Goal: Information Seeking & Learning: Learn about a topic

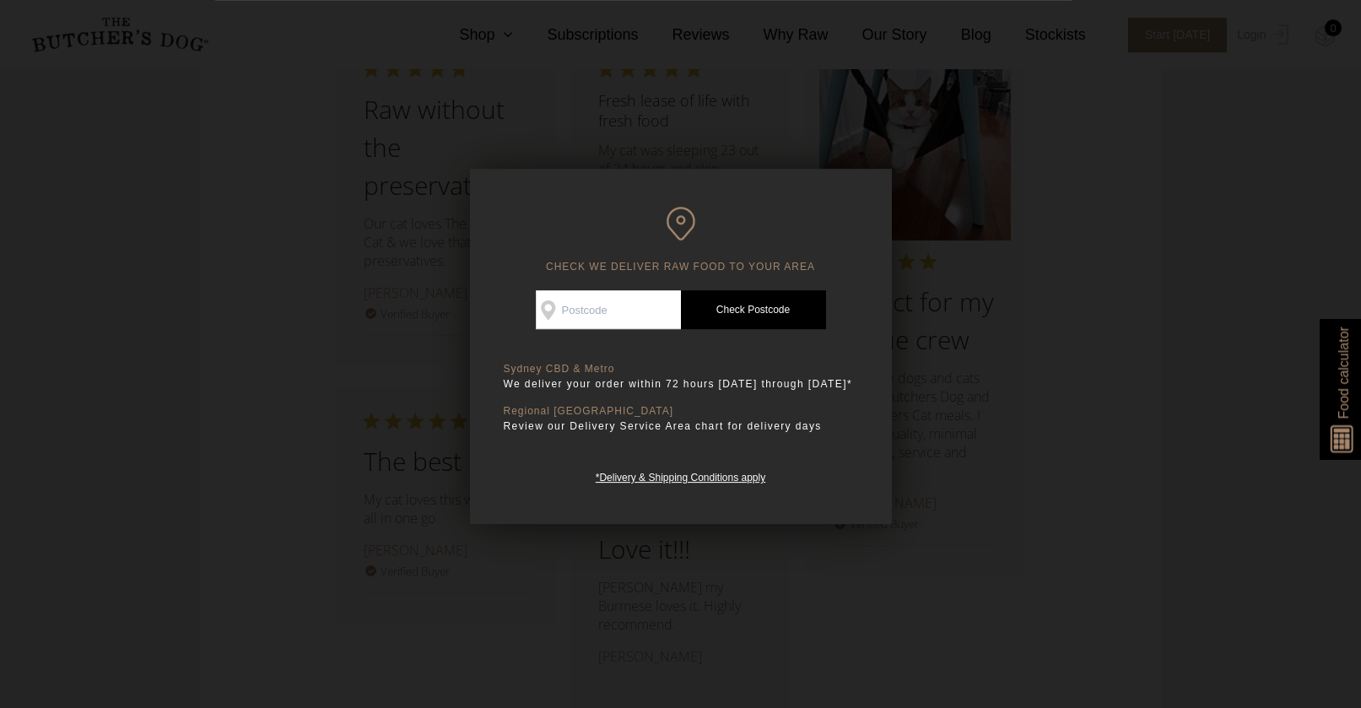
scroll to position [1897, 0]
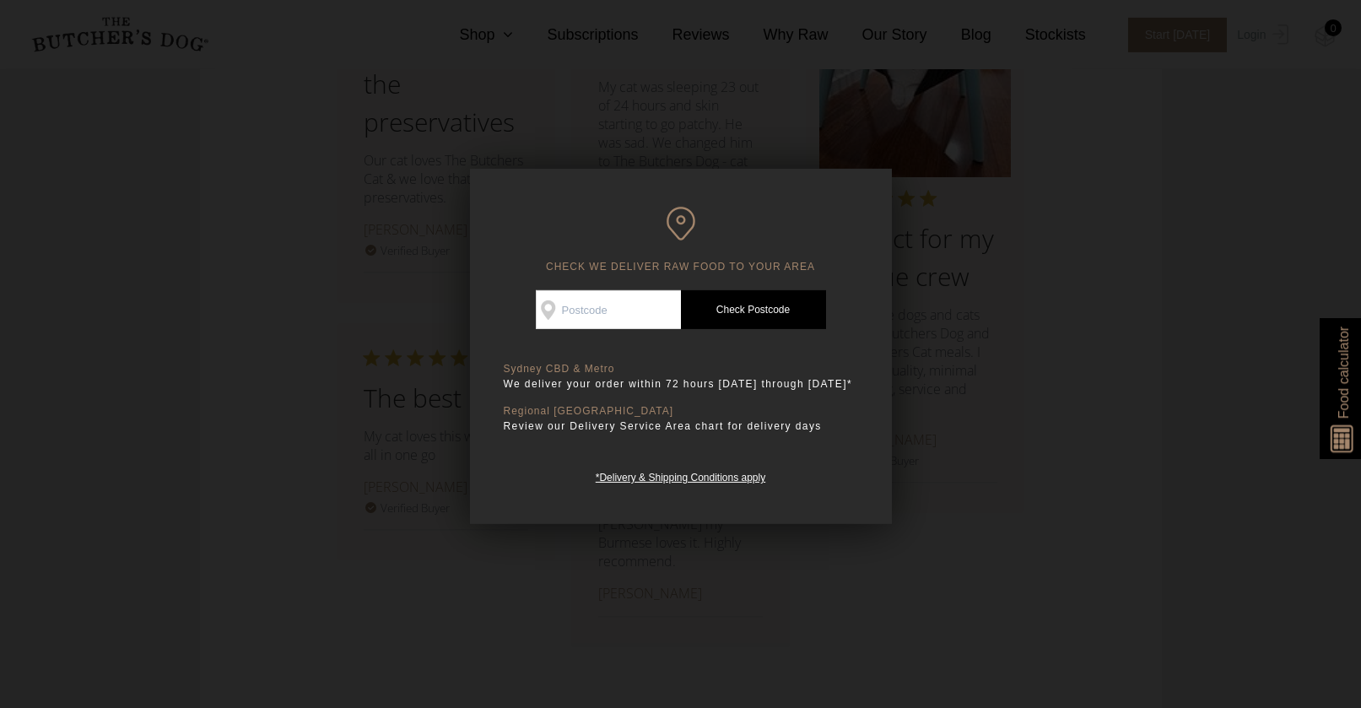
click at [680, 570] on div at bounding box center [680, 354] width 1361 height 708
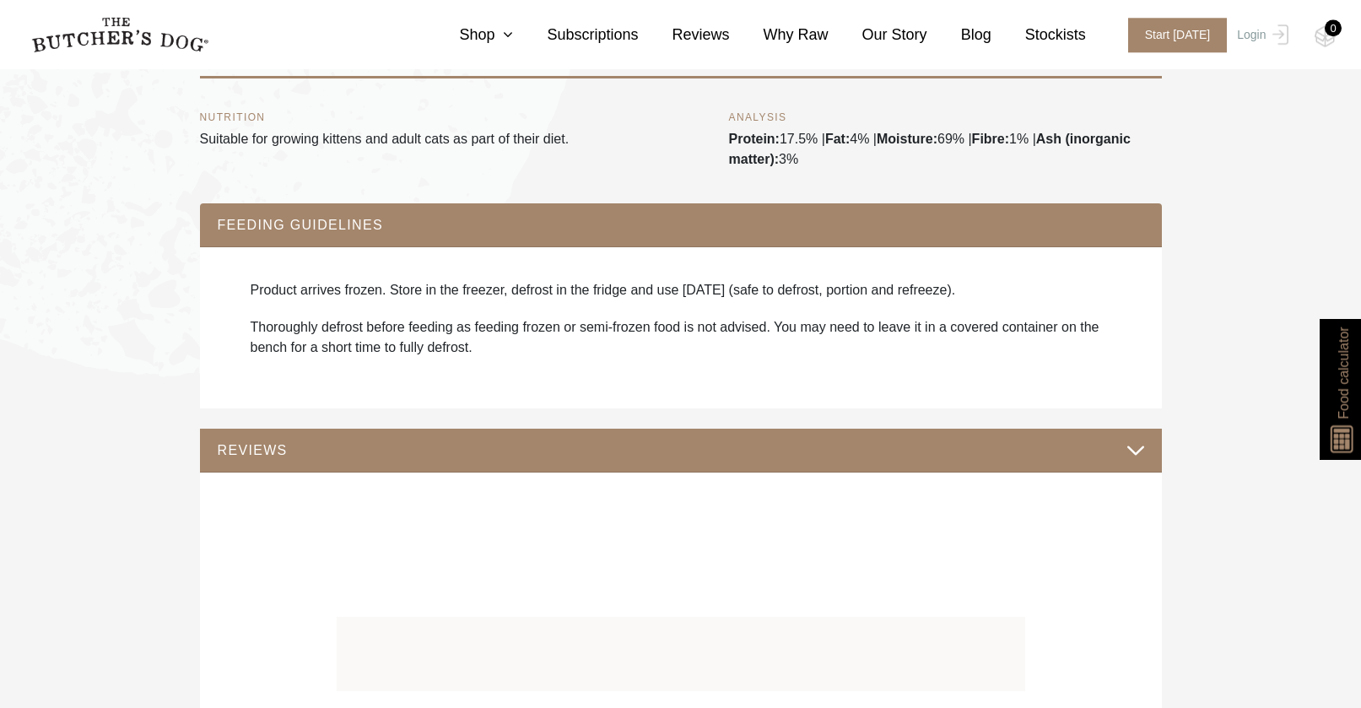
scroll to position [991, 0]
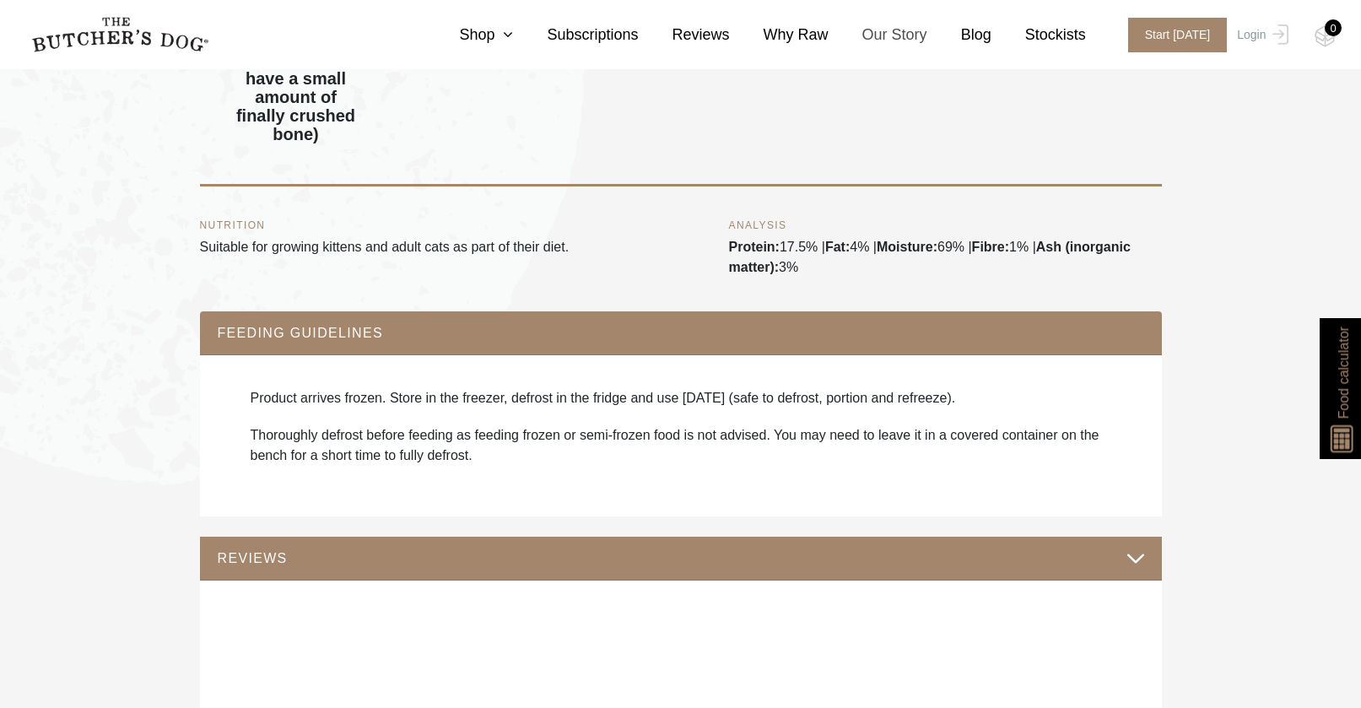
click at [883, 26] on link "Our Story" at bounding box center [878, 35] width 99 height 23
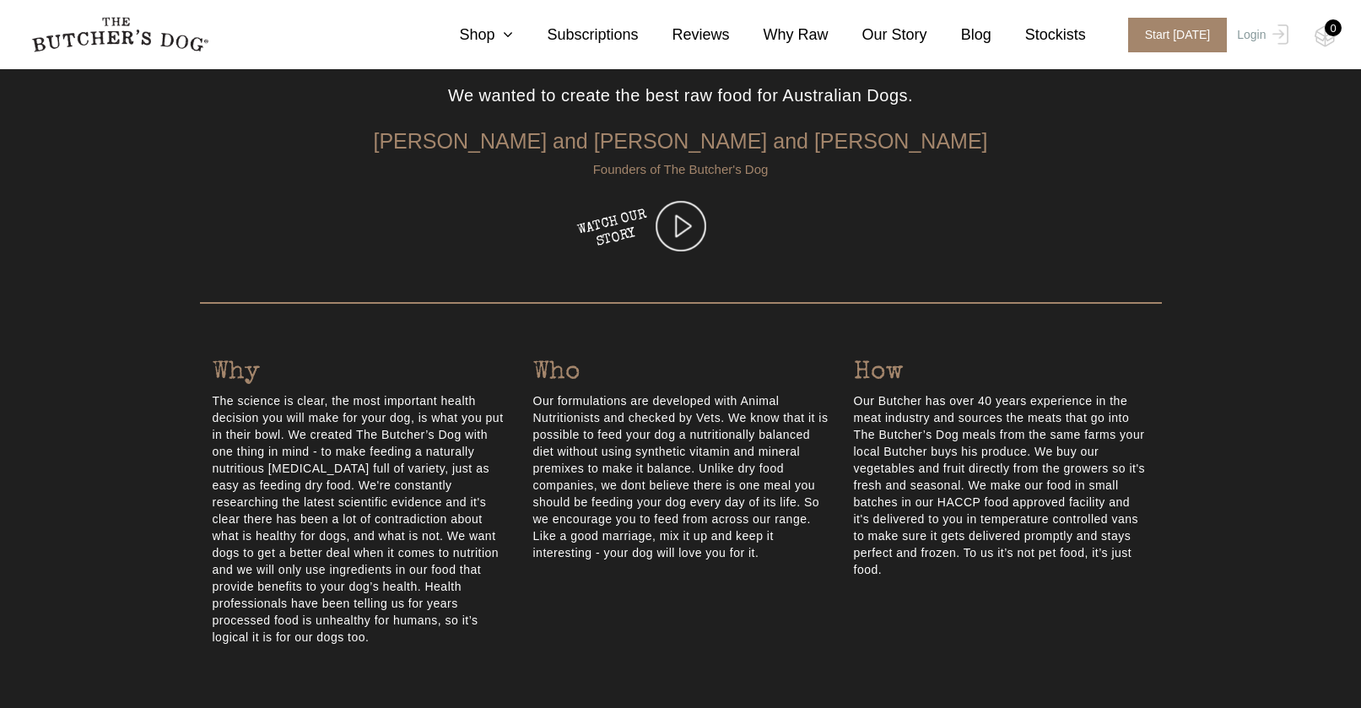
scroll to position [152, 0]
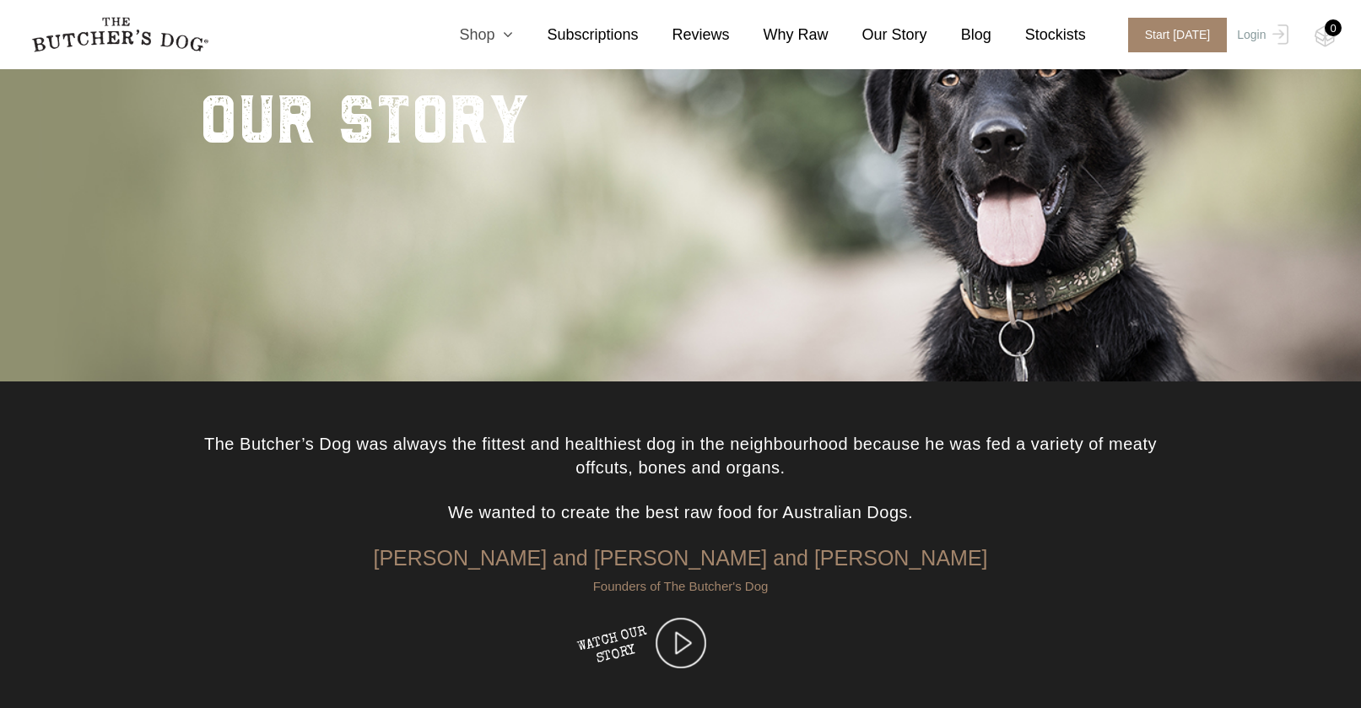
click at [495, 36] on icon at bounding box center [504, 34] width 19 height 15
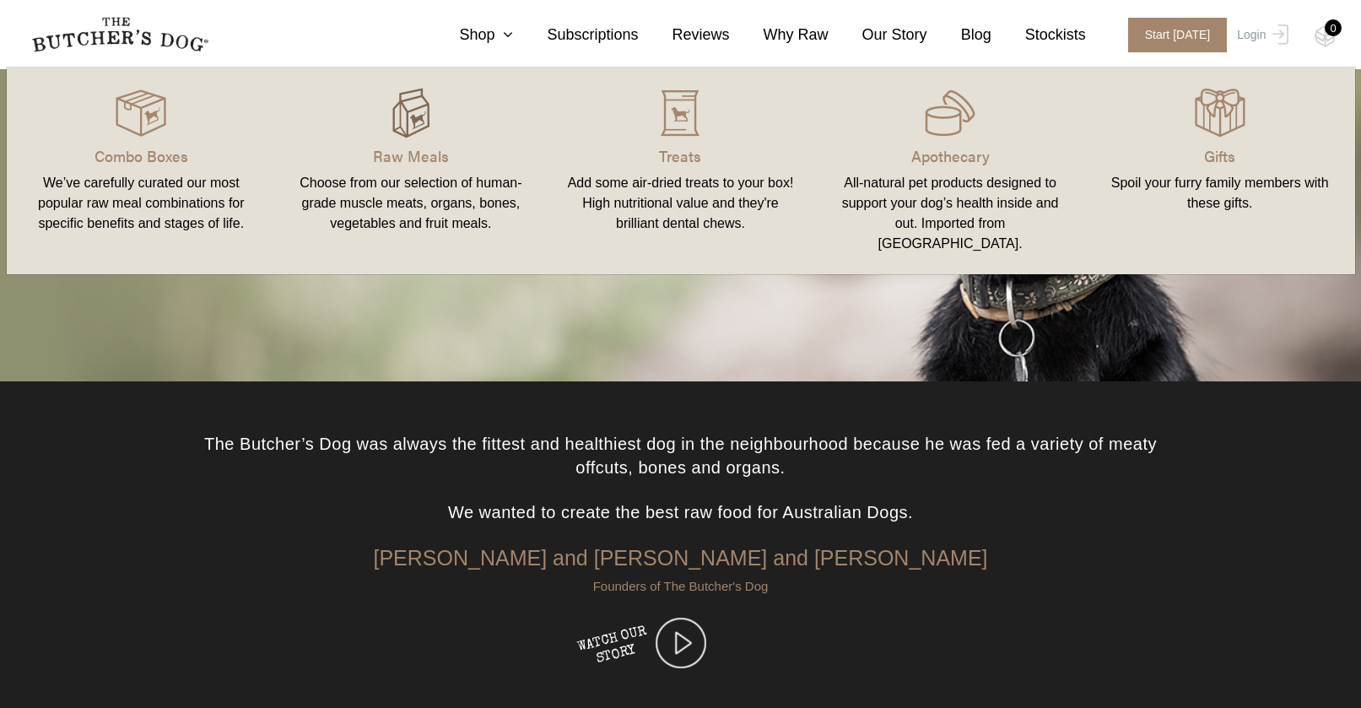
click at [431, 116] on img at bounding box center [411, 113] width 51 height 51
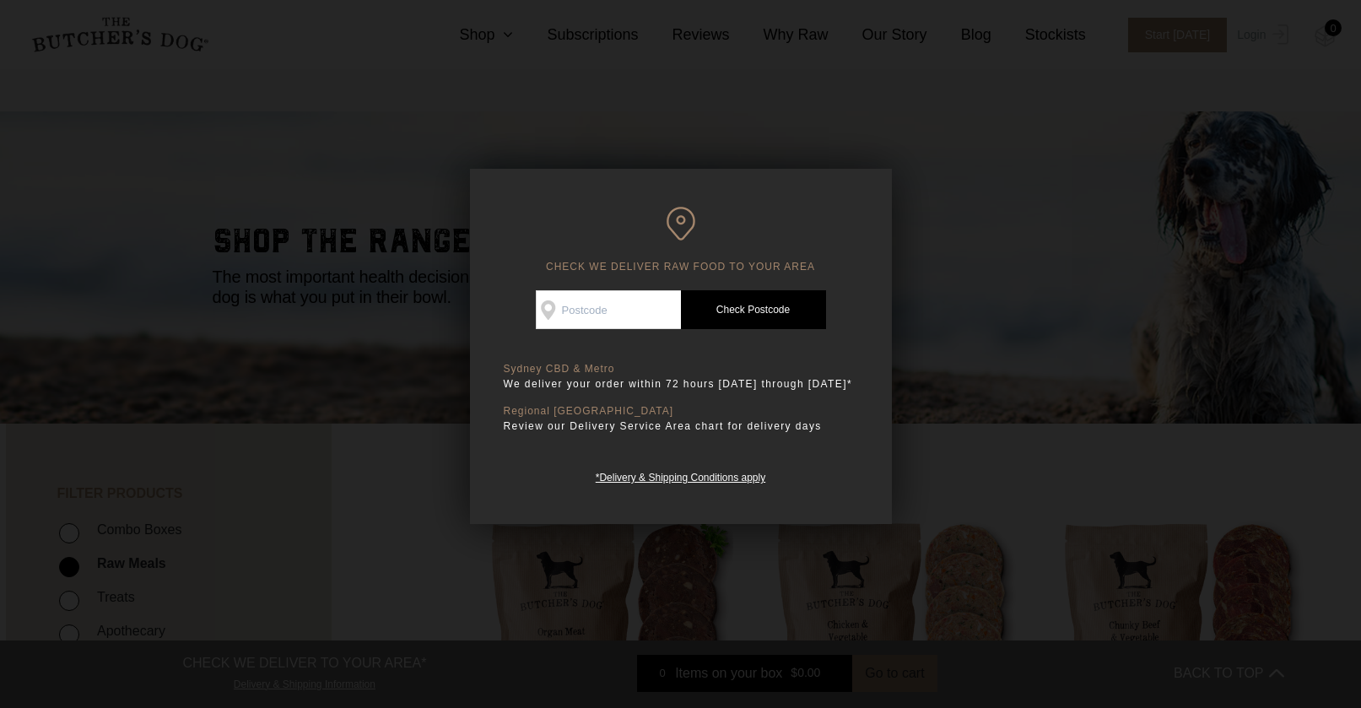
scroll to position [898, 0]
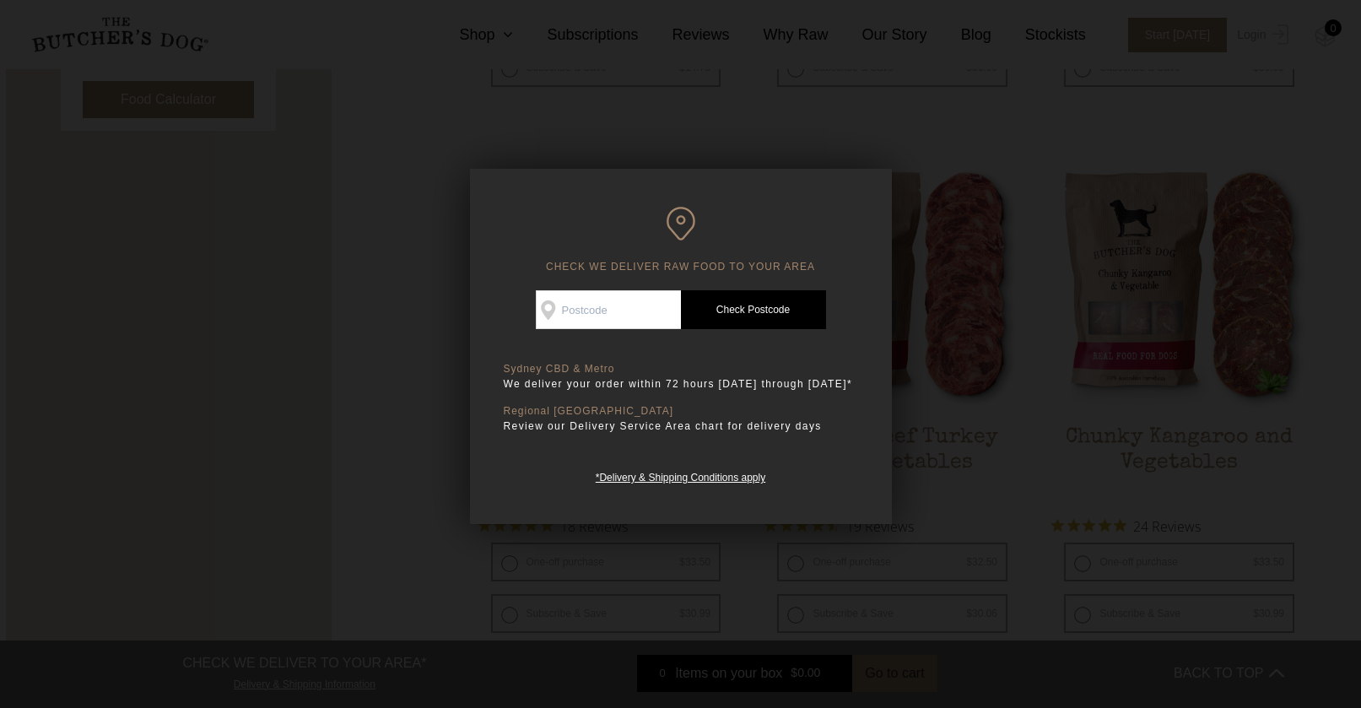
click at [949, 427] on div at bounding box center [680, 354] width 1361 height 708
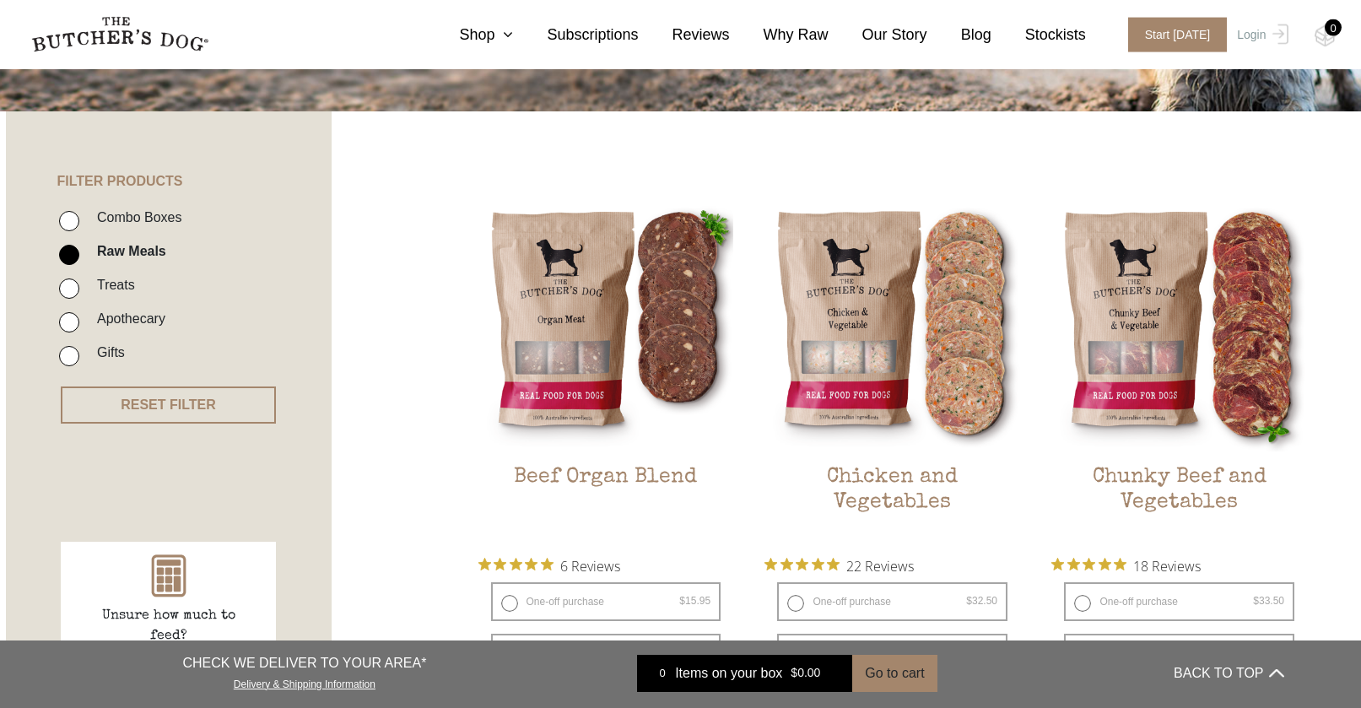
scroll to position [289, 0]
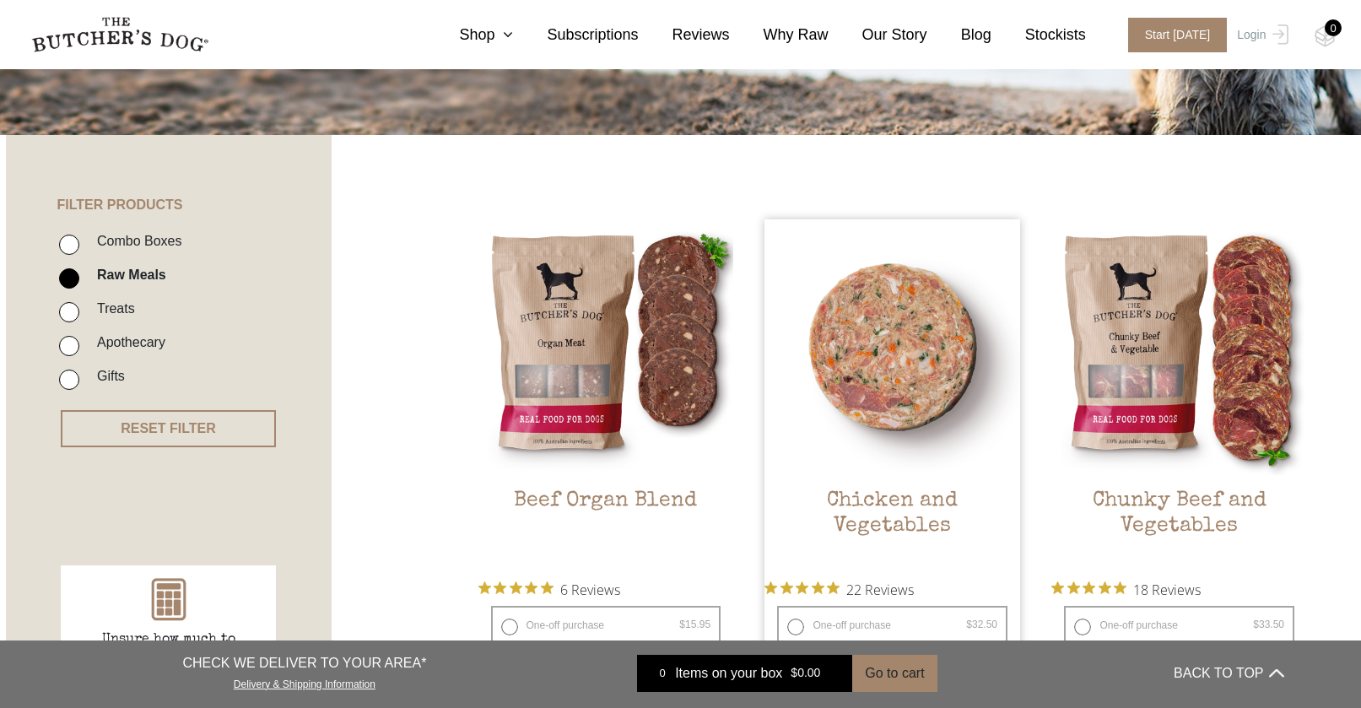
click at [924, 392] on img at bounding box center [893, 347] width 256 height 256
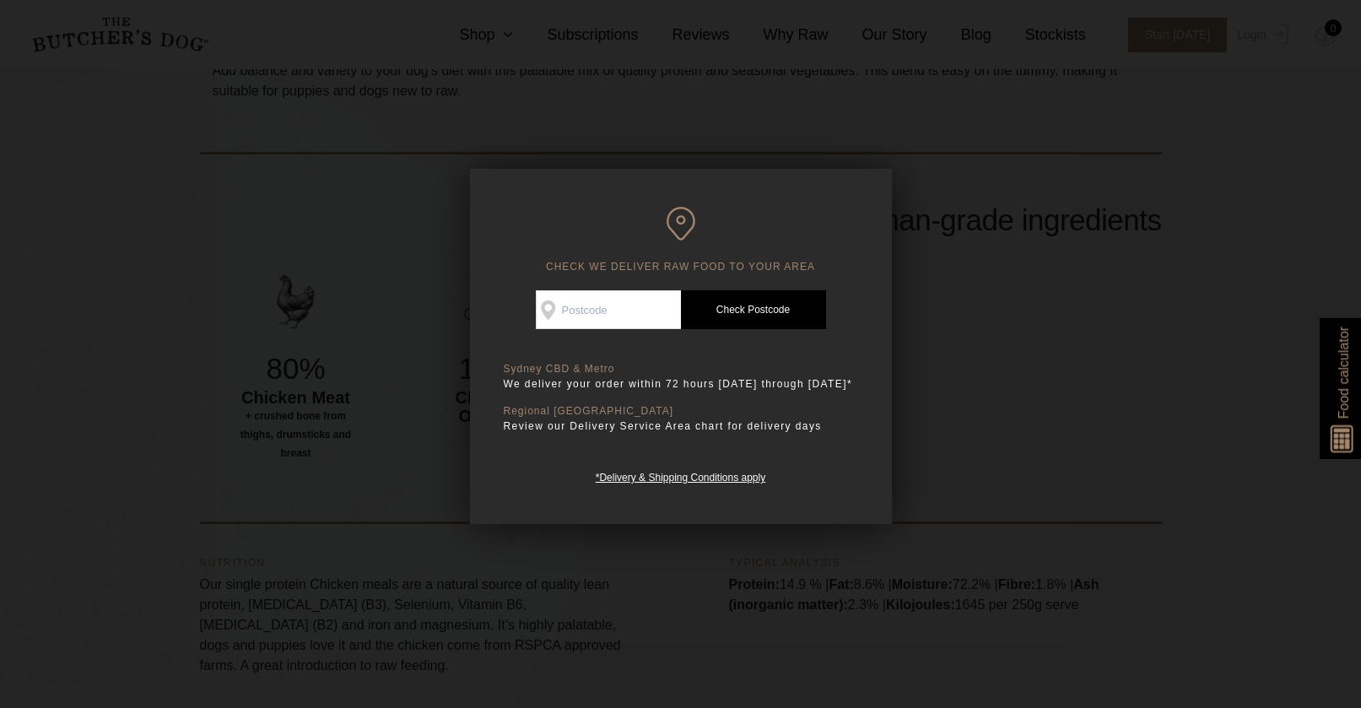
scroll to position [577, 0]
click at [968, 484] on div at bounding box center [680, 354] width 1361 height 708
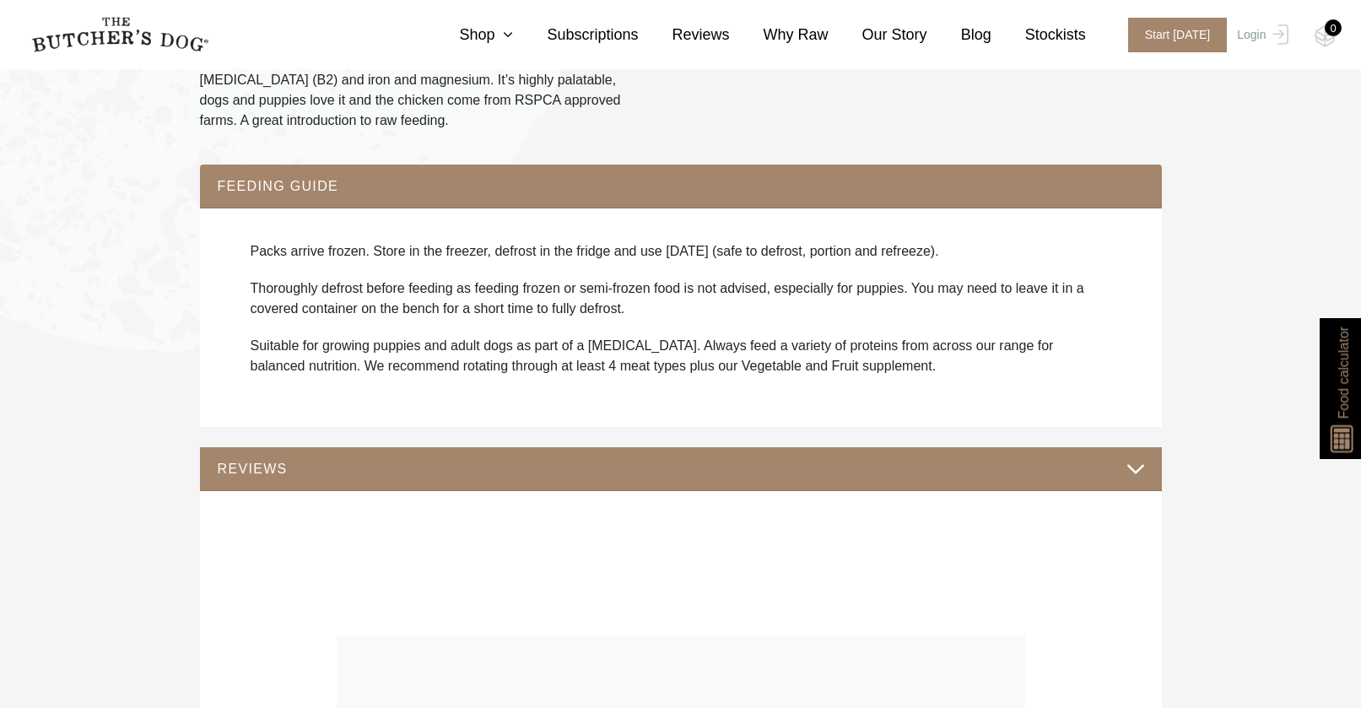
scroll to position [1539, 0]
